Goal: Information Seeking & Learning: Learn about a topic

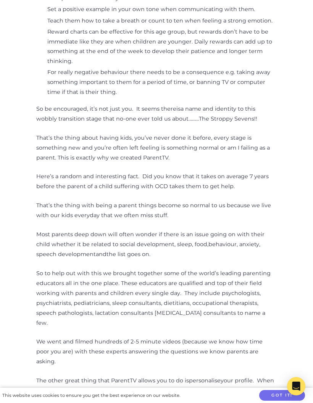
scroll to position [694, 0]
